Goal: Find specific page/section: Find specific page/section

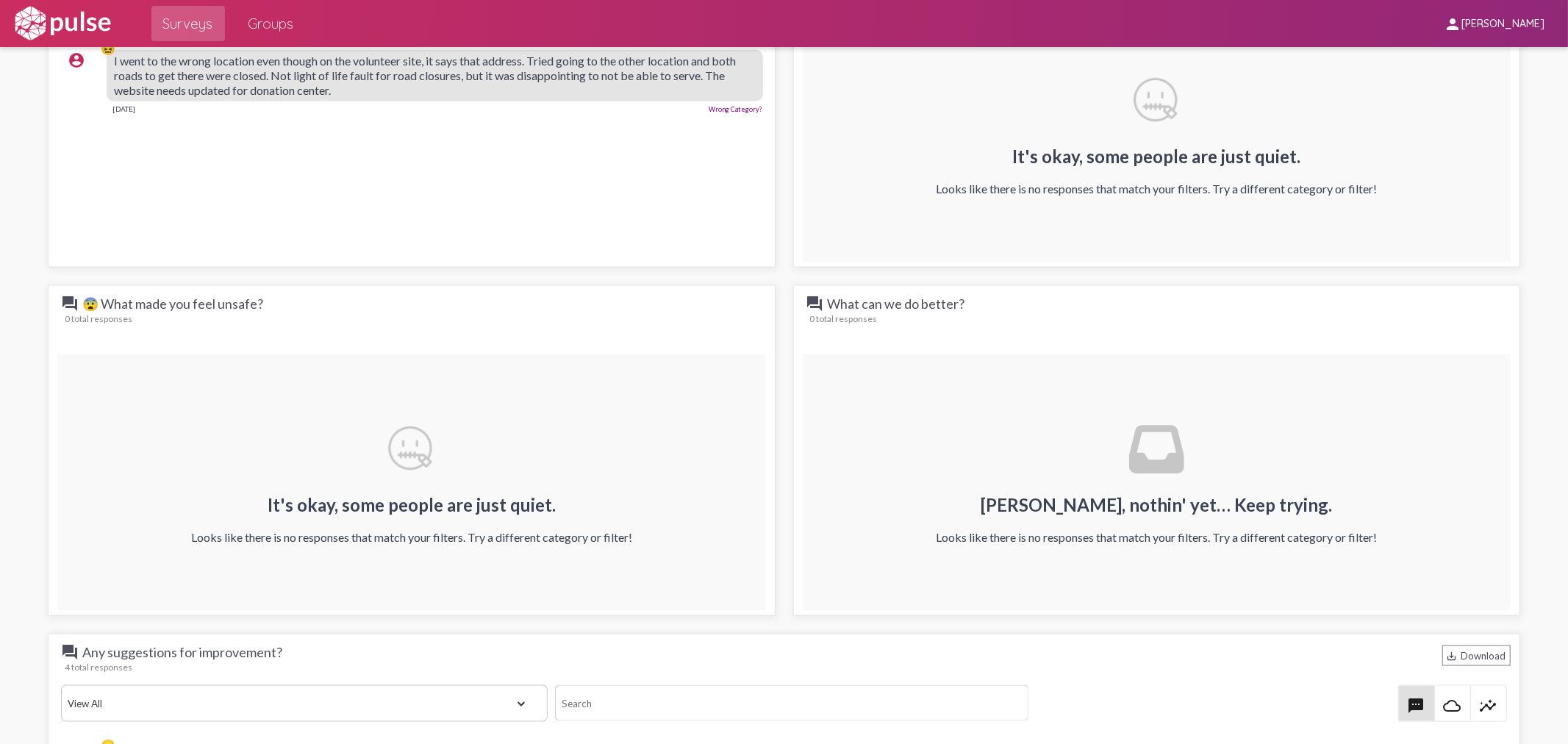
scroll to position [1552, 0]
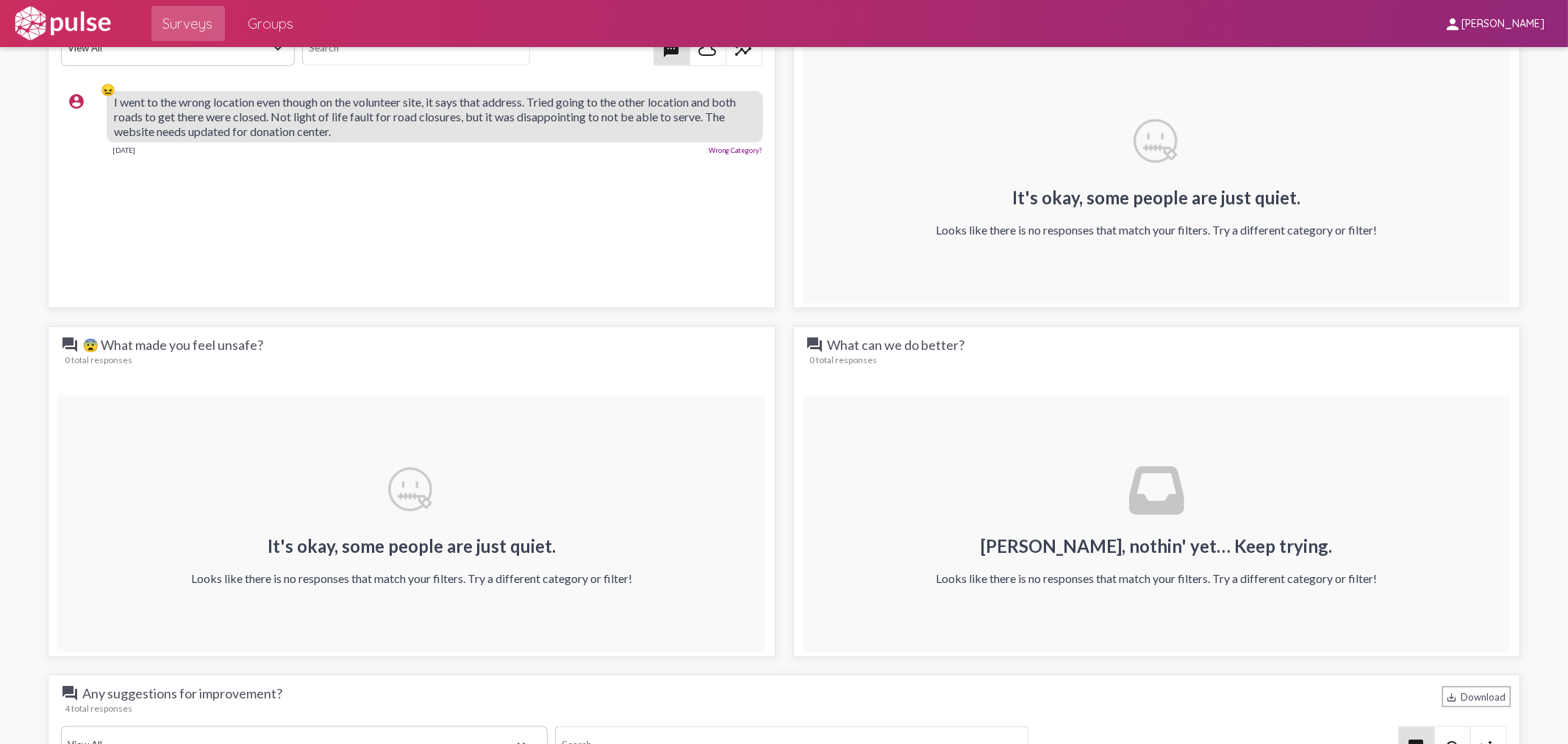
click at [193, 25] on span "Surveys" at bounding box center [188, 24] width 50 height 27
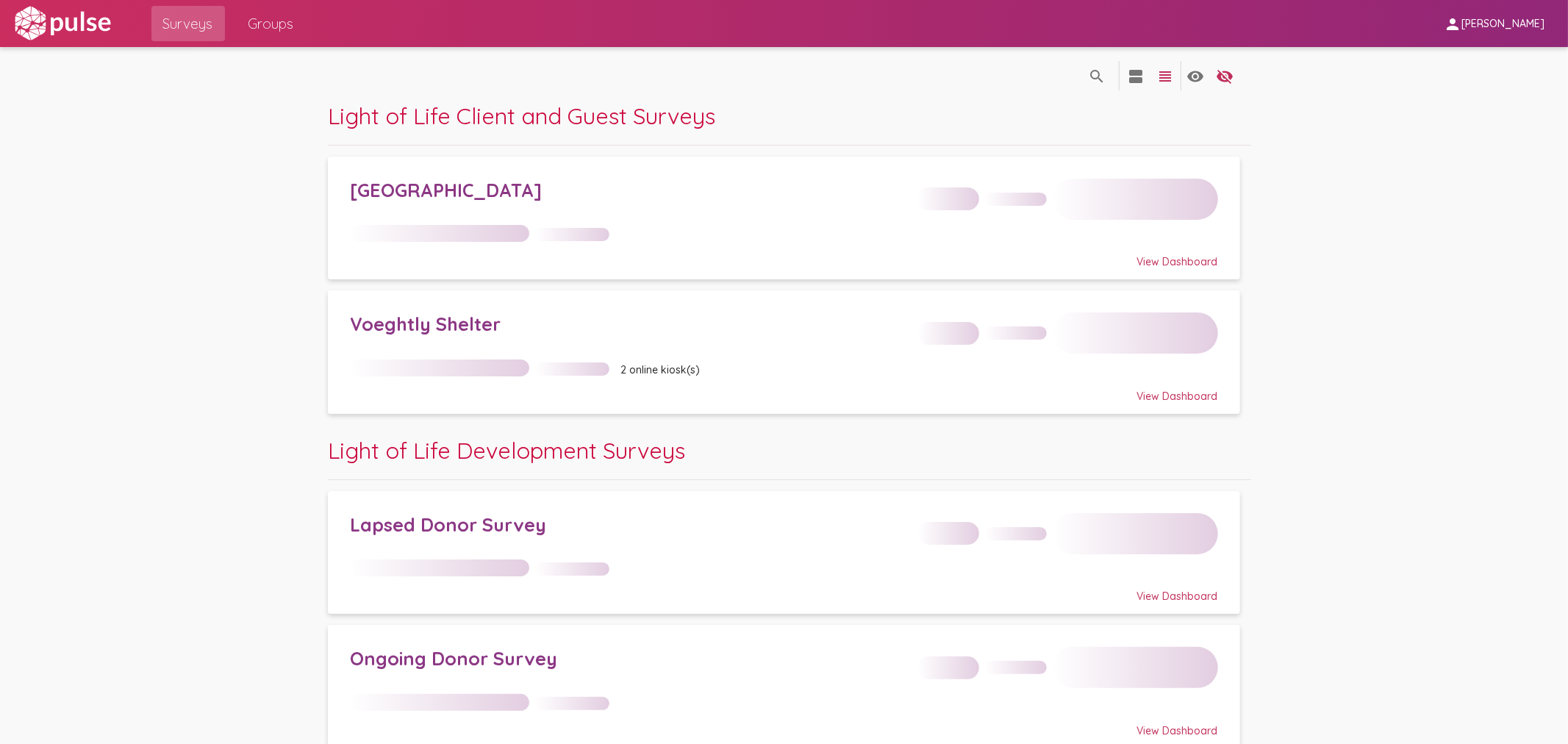
click at [449, 210] on div "[GEOGRAPHIC_DATA]" at bounding box center [783, 194] width 867 height 52
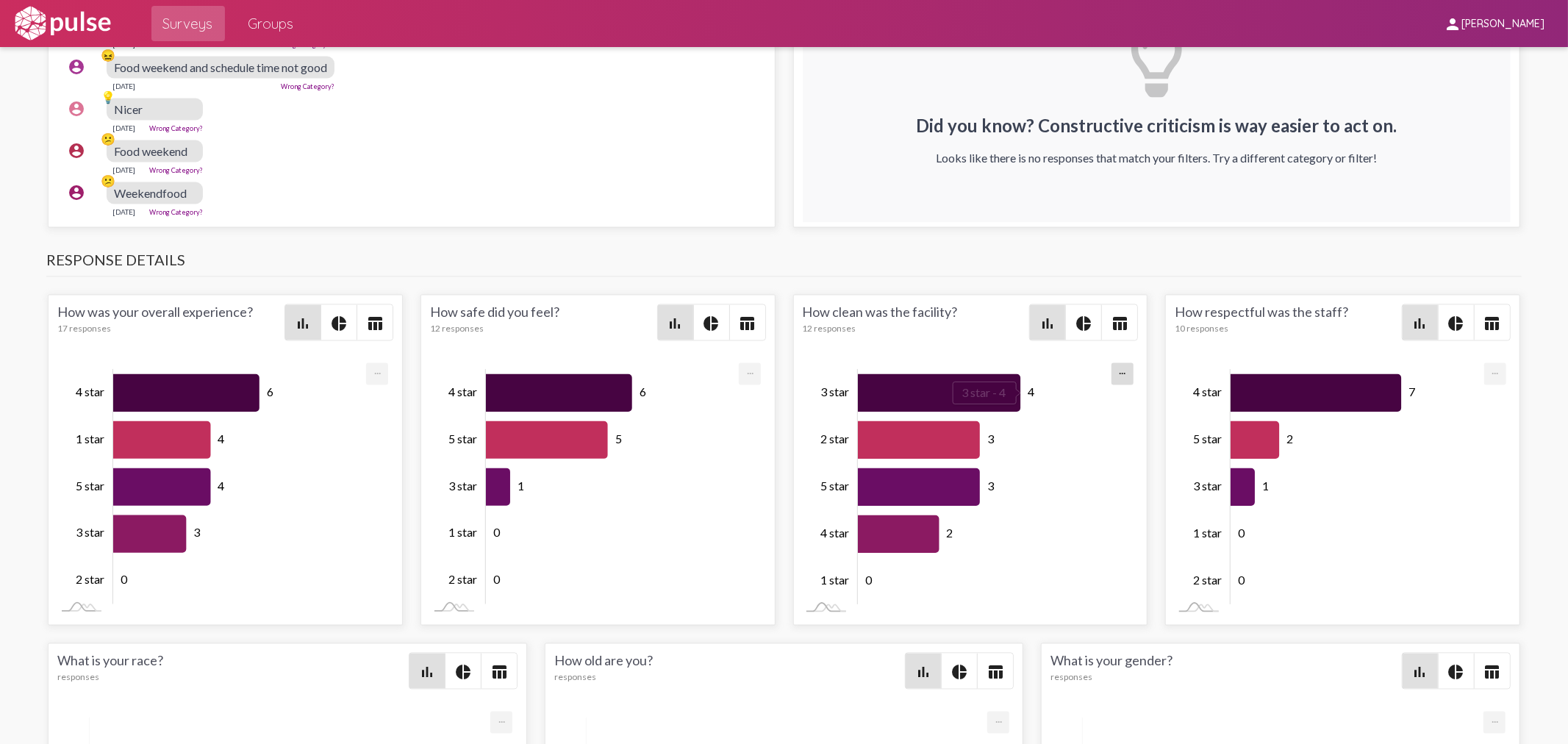
scroll to position [2400, 0]
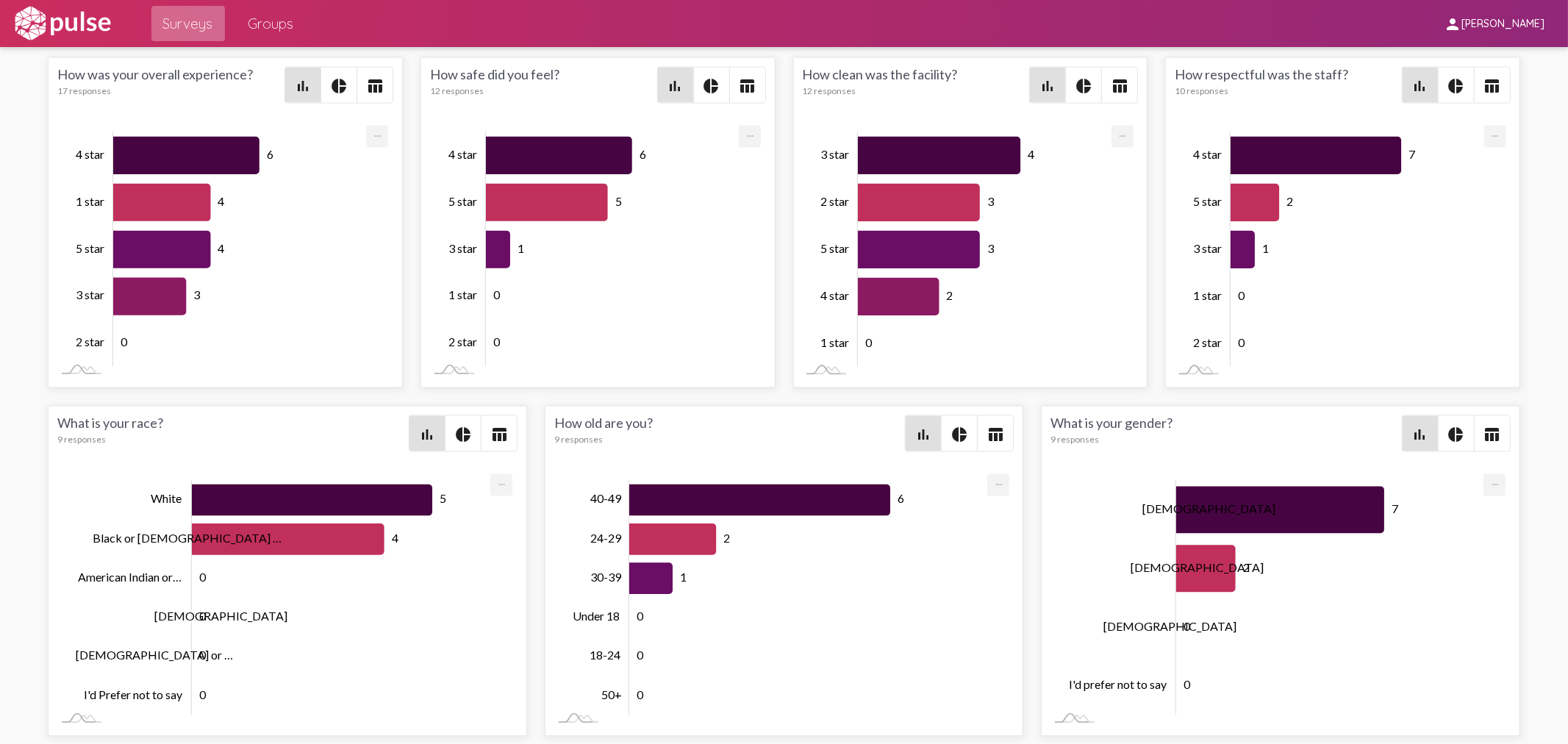
click at [203, 28] on span "Surveys" at bounding box center [188, 24] width 50 height 27
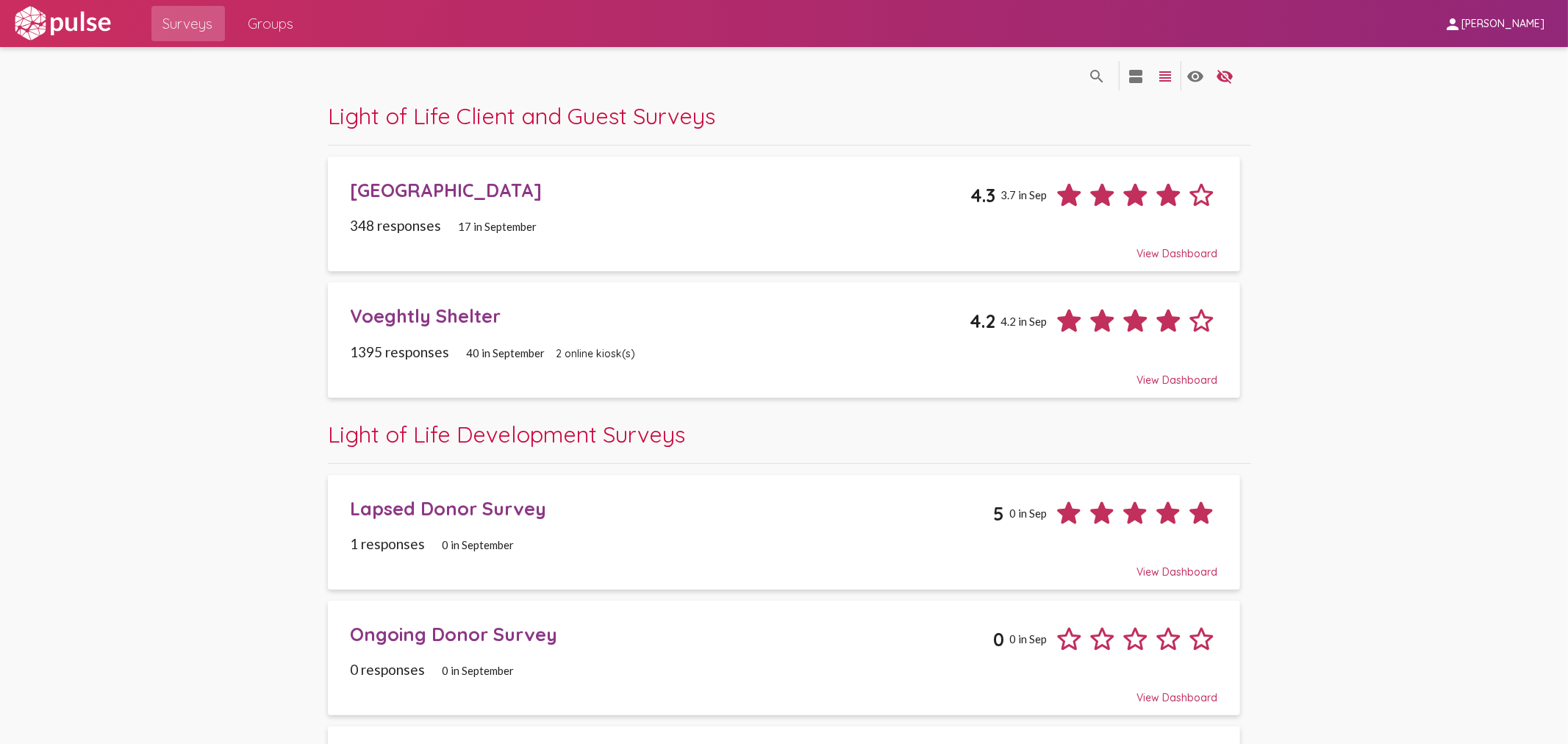
click at [568, 328] on div "Voeghtly Shelter 4.2 4.2 in Sep" at bounding box center [783, 315] width 867 height 44
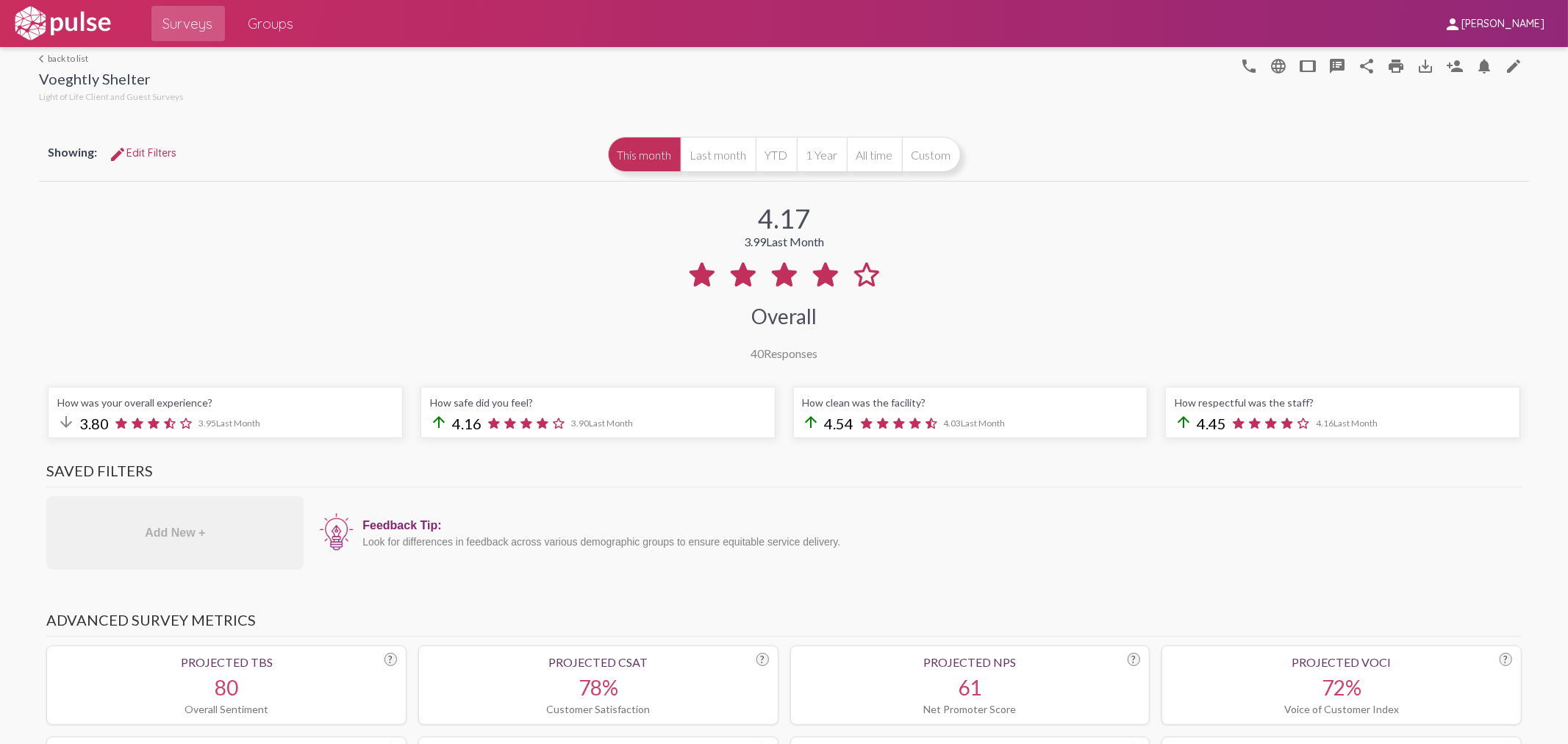
click at [186, 23] on span "Surveys" at bounding box center [188, 24] width 50 height 27
